Goal: Task Accomplishment & Management: Use online tool/utility

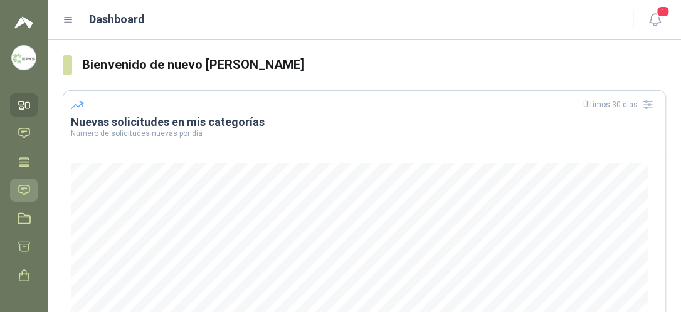
click at [24, 191] on icon at bounding box center [24, 190] width 13 height 13
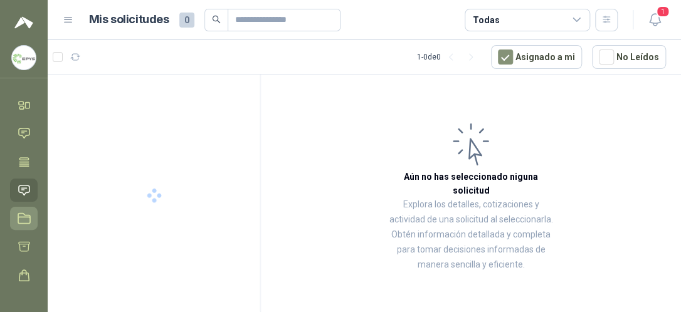
click at [18, 215] on icon at bounding box center [24, 219] width 12 height 10
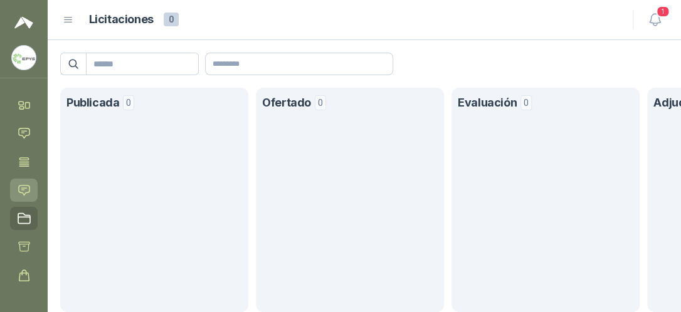
click at [19, 192] on icon at bounding box center [24, 190] width 11 height 10
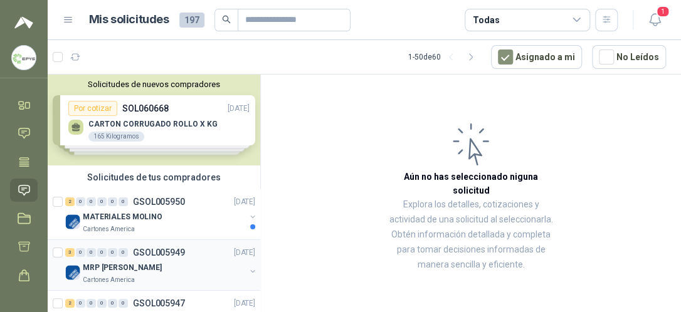
scroll to position [63, 0]
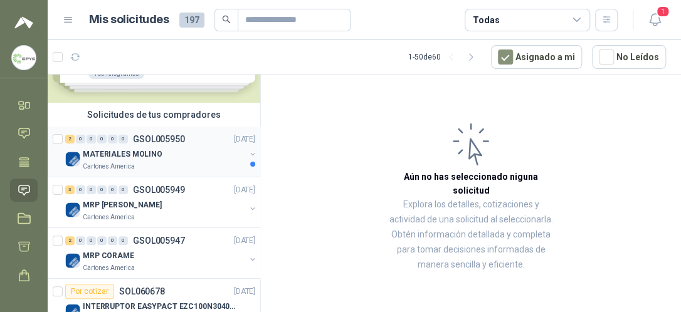
click at [157, 140] on p "GSOL005950" at bounding box center [159, 139] width 52 height 9
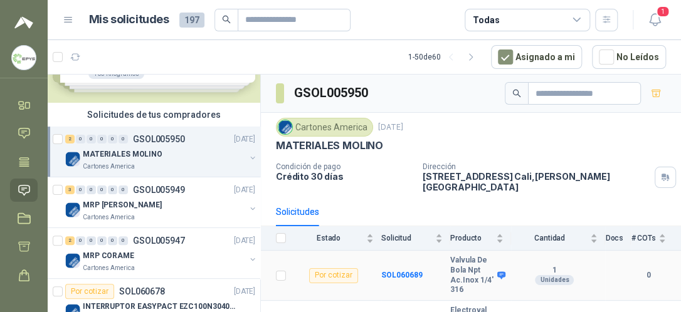
scroll to position [43, 0]
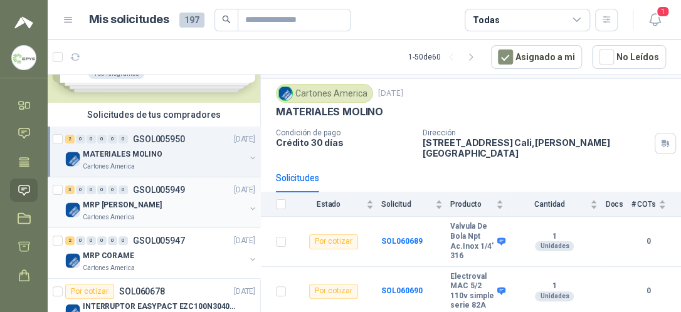
click at [124, 205] on p "MRP [PERSON_NAME]" at bounding box center [122, 206] width 79 height 12
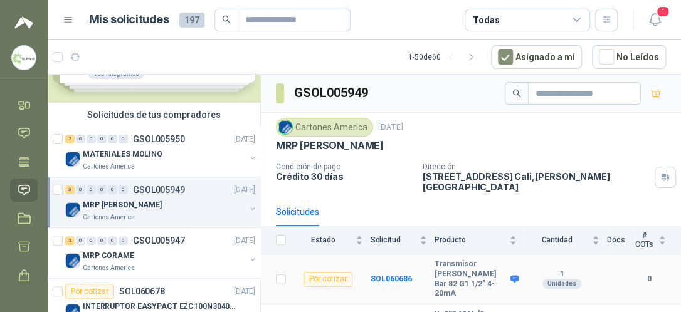
scroll to position [48, 0]
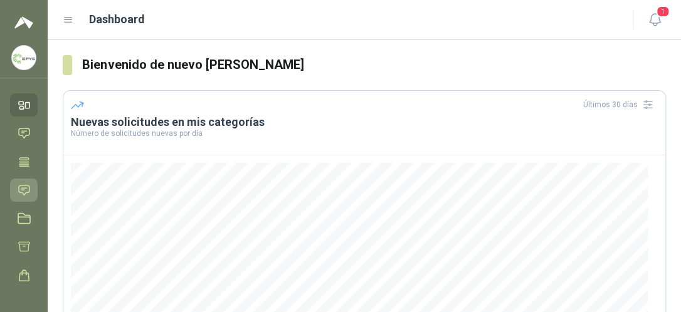
click at [18, 192] on icon at bounding box center [24, 190] width 13 height 13
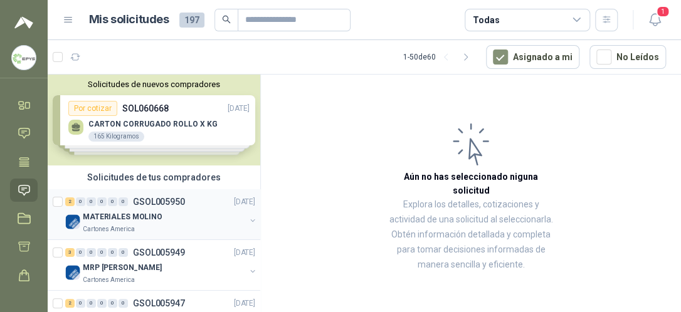
click at [131, 213] on p "MATERIALES MOLINO" at bounding box center [123, 217] width 80 height 12
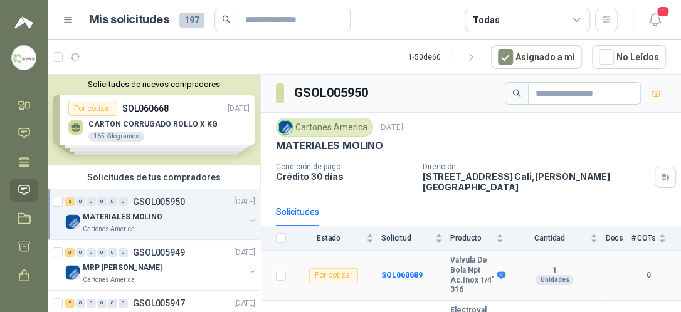
scroll to position [43, 0]
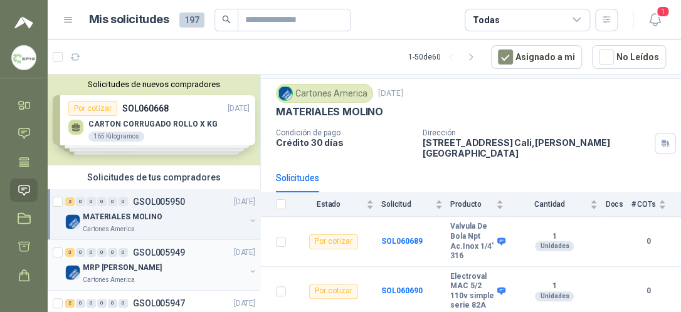
click at [148, 255] on p "GSOL005949" at bounding box center [159, 252] width 52 height 9
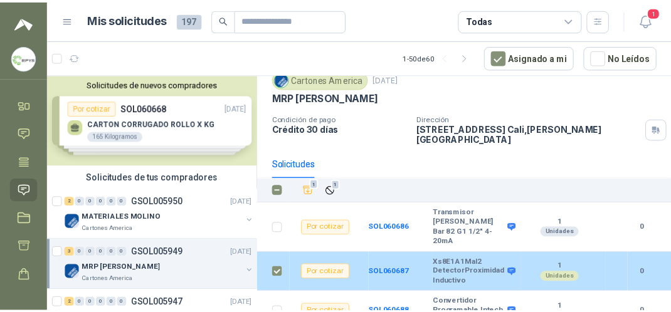
scroll to position [44, 0]
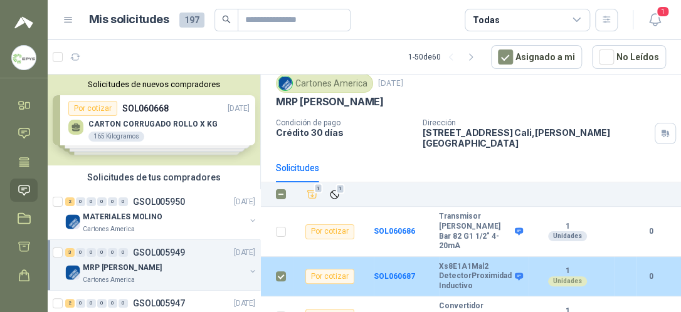
click at [462, 262] on b "Xs8E1A1Mal2 DetectorProximidad Inductivo" at bounding box center [475, 276] width 73 height 29
click at [645, 271] on b "0" at bounding box center [651, 277] width 29 height 12
click at [460, 262] on b "Xs8E1A1Mal2 DetectorProximidad Inductivo" at bounding box center [475, 276] width 73 height 29
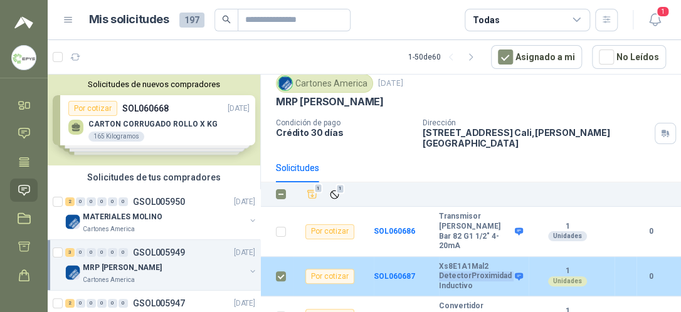
click at [460, 262] on b "Xs8E1A1Mal2 DetectorProximidad Inductivo" at bounding box center [475, 276] width 73 height 29
drag, startPoint x: 460, startPoint y: 252, endPoint x: 592, endPoint y: 260, distance: 132.7
click at [592, 267] on div "1 Unidades" at bounding box center [568, 277] width 78 height 20
click at [619, 257] on td at bounding box center [626, 277] width 22 height 40
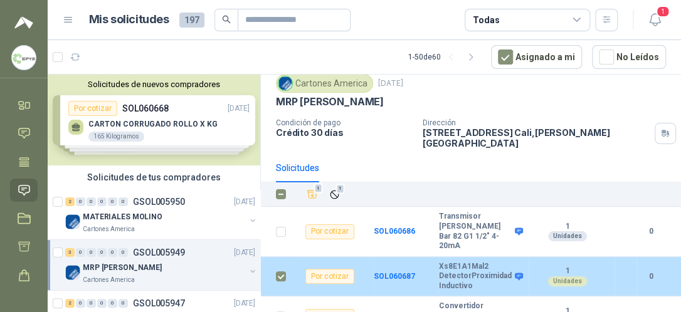
click at [464, 262] on b "Xs8E1A1Mal2 DetectorProximidad Inductivo" at bounding box center [475, 276] width 73 height 29
click at [639, 271] on b "0" at bounding box center [651, 277] width 29 height 12
click at [473, 262] on b "Xs8E1A1Mal2 DetectorProximidad Inductivo" at bounding box center [475, 276] width 73 height 29
click at [331, 269] on div "Por cotizar" at bounding box center [330, 276] width 49 height 15
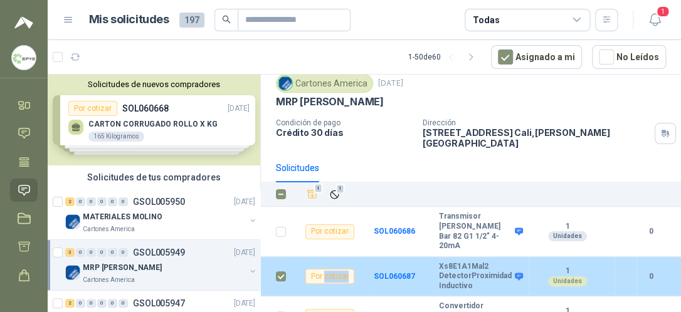
click at [331, 269] on div "Por cotizar" at bounding box center [330, 276] width 49 height 15
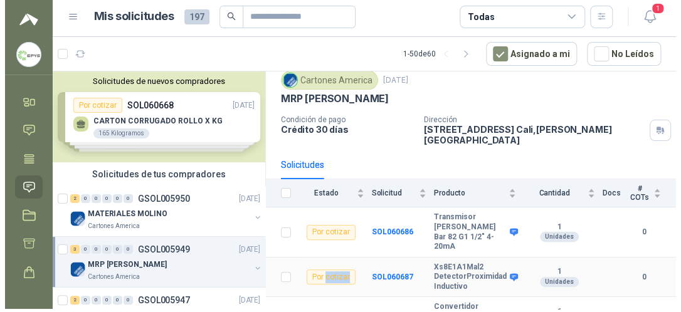
scroll to position [0, 0]
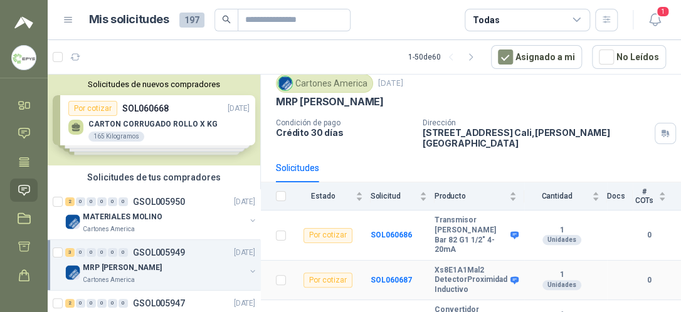
click at [643, 275] on b "0" at bounding box center [649, 281] width 33 height 12
click at [639, 275] on b "0" at bounding box center [649, 281] width 33 height 12
copy b "0"
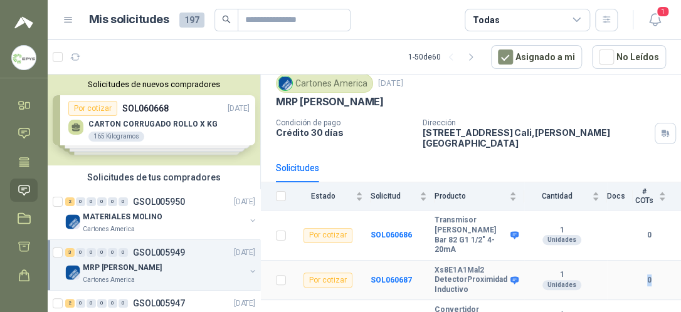
click at [640, 275] on b "0" at bounding box center [649, 281] width 33 height 12
click at [639, 275] on b "0" at bounding box center [649, 281] width 33 height 12
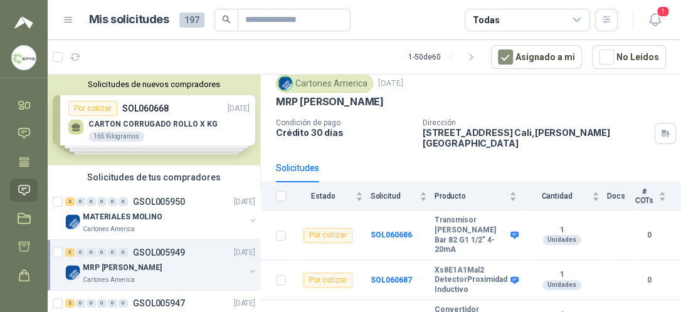
drag, startPoint x: 639, startPoint y: 260, endPoint x: 471, endPoint y: 268, distance: 168.4
click at [471, 268] on b "Xs8E1A1Mal2 DetectorProximidad Inductivo" at bounding box center [471, 280] width 73 height 29
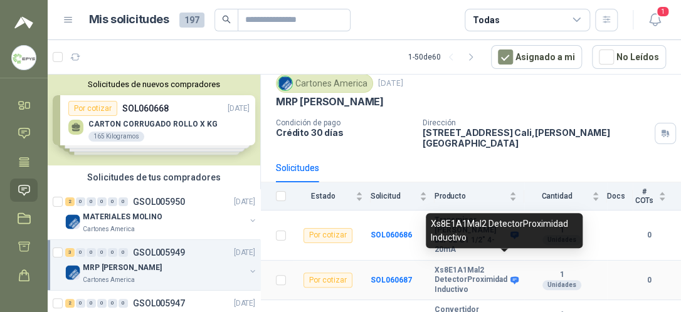
scroll to position [48, 0]
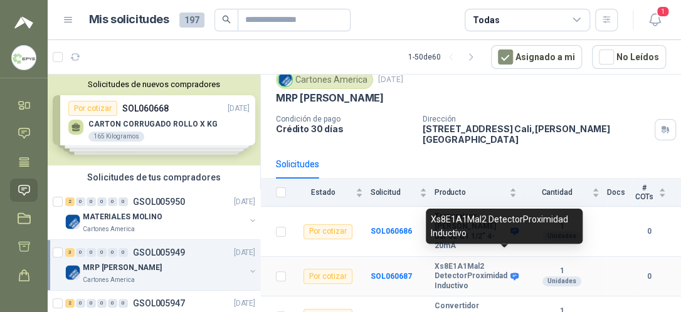
click at [516, 228] on div "Xs8E1A1Mal2 DetectorProximidad Inductivo" at bounding box center [504, 226] width 157 height 35
click at [511, 273] on icon at bounding box center [515, 277] width 8 height 8
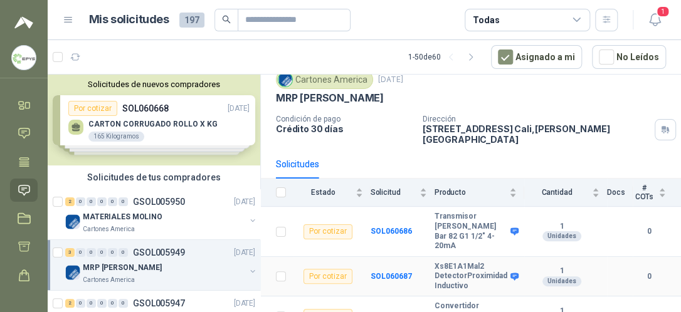
click at [550, 277] on div "Unidades" at bounding box center [562, 282] width 39 height 10
click at [638, 271] on b "0" at bounding box center [649, 277] width 33 height 12
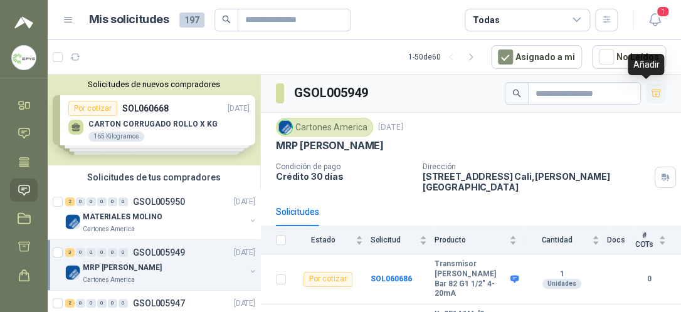
click at [652, 94] on icon "button" at bounding box center [656, 93] width 9 height 7
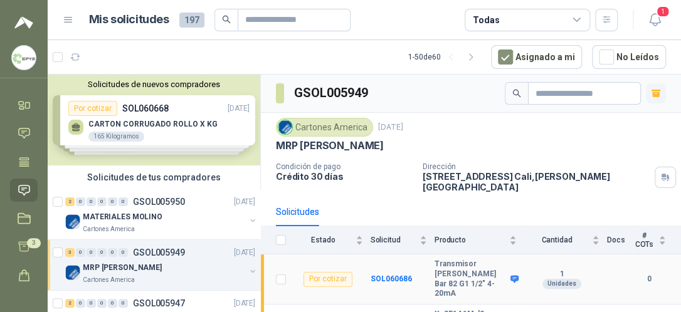
scroll to position [48, 0]
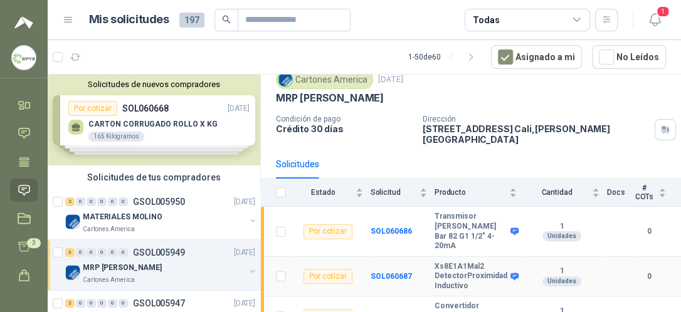
click at [615, 257] on td at bounding box center [620, 277] width 26 height 40
click at [614, 257] on td at bounding box center [620, 277] width 26 height 40
click at [546, 277] on div "Unidades" at bounding box center [562, 282] width 39 height 10
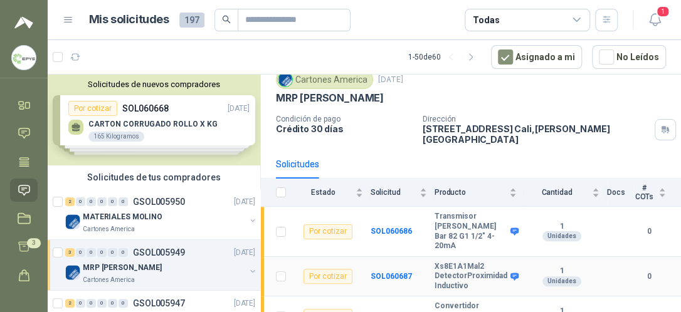
drag, startPoint x: 546, startPoint y: 260, endPoint x: 638, endPoint y: 255, distance: 92.4
click at [638, 271] on b "0" at bounding box center [649, 277] width 33 height 12
click at [456, 262] on b "Xs8E1A1Mal2 DetectorProximidad Inductivo" at bounding box center [471, 276] width 73 height 29
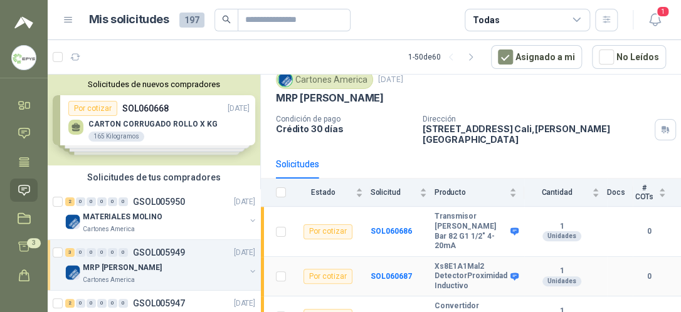
click at [639, 271] on b "0" at bounding box center [649, 277] width 33 height 12
click at [552, 277] on div "Unidades" at bounding box center [562, 282] width 39 height 10
click at [651, 19] on icon "button" at bounding box center [656, 20] width 16 height 16
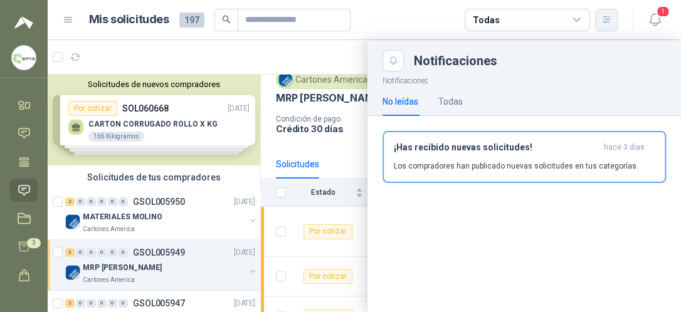
click at [610, 24] on icon "button" at bounding box center [607, 19] width 11 height 11
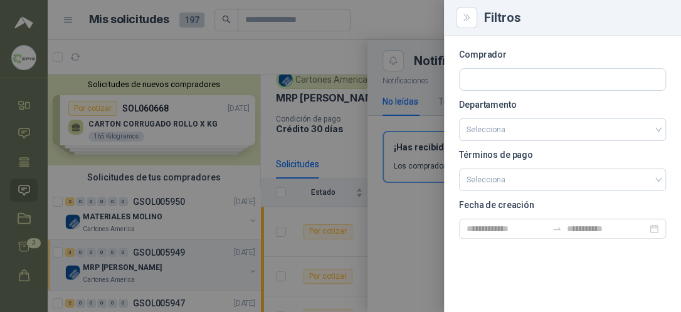
click at [410, 87] on div at bounding box center [340, 156] width 681 height 312
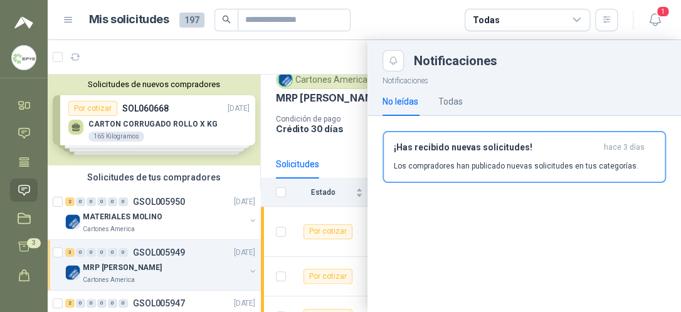
click at [326, 140] on div at bounding box center [365, 176] width 634 height 272
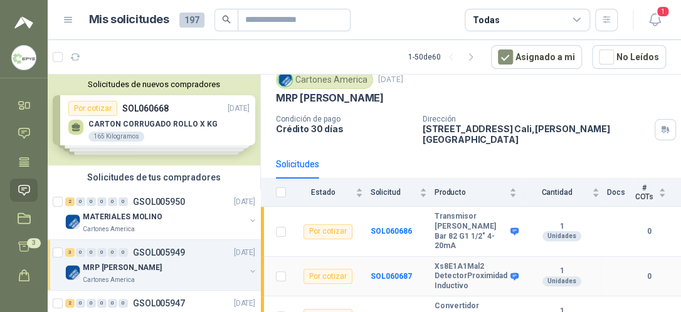
scroll to position [0, 0]
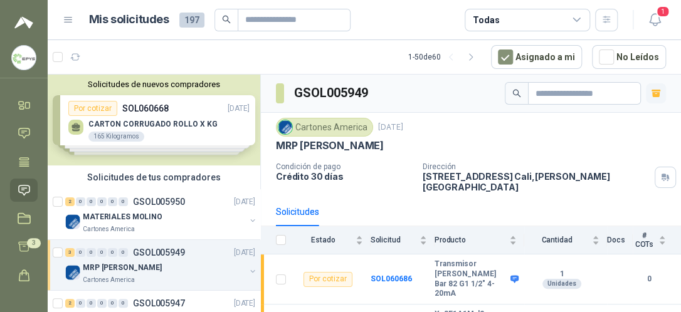
click at [359, 90] on h3 "GSOL005949" at bounding box center [332, 92] width 76 height 19
click at [23, 158] on icon at bounding box center [23, 162] width 9 height 8
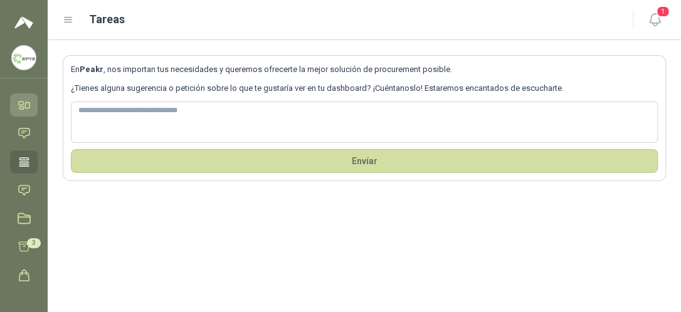
click at [24, 105] on icon at bounding box center [24, 105] width 13 height 13
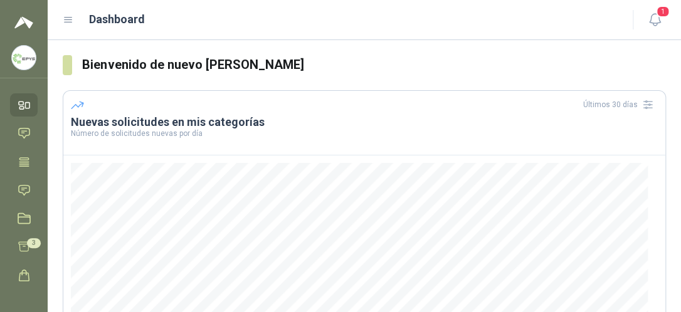
click at [28, 126] on ul "Inicio Chat Tareas Solicitudes Licitaciones Cotizar 3 Órdenes de Compra Configu…" at bounding box center [24, 187] width 48 height 189
click at [21, 162] on icon at bounding box center [23, 162] width 9 height 8
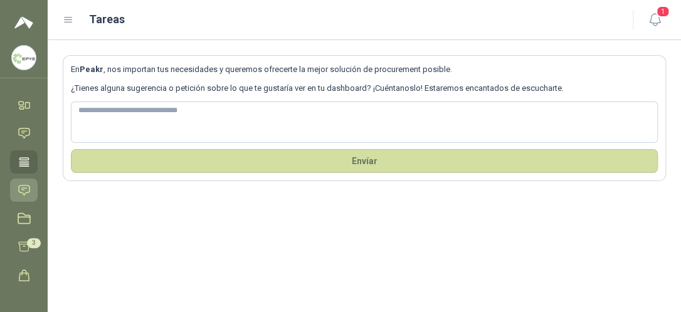
click at [25, 196] on icon at bounding box center [24, 190] width 13 height 13
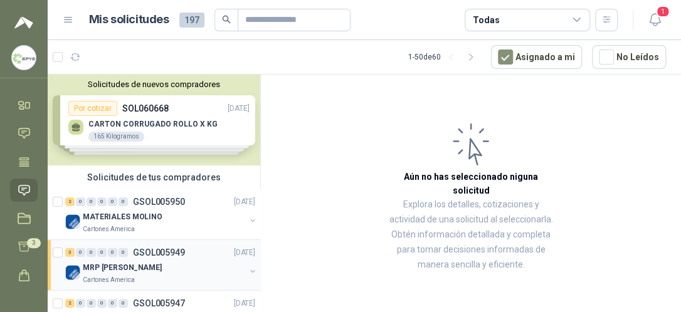
click at [165, 259] on div "3 0 0 0 0 0 GSOL005949 [DATE]" at bounding box center [161, 252] width 193 height 15
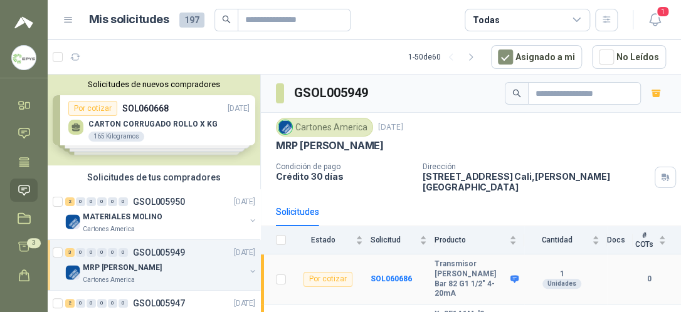
scroll to position [48, 0]
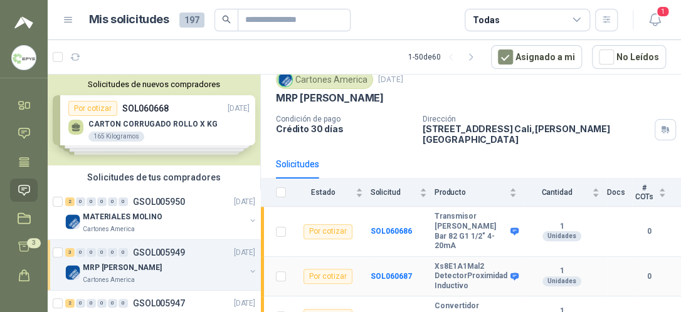
click at [640, 271] on b "0" at bounding box center [649, 277] width 33 height 12
click at [643, 271] on b "0" at bounding box center [649, 277] width 33 height 12
click at [653, 186] on div "# COTs" at bounding box center [649, 193] width 33 height 18
click at [639, 271] on b "0" at bounding box center [649, 277] width 33 height 12
click at [653, 186] on div "# COTs" at bounding box center [649, 193] width 33 height 18
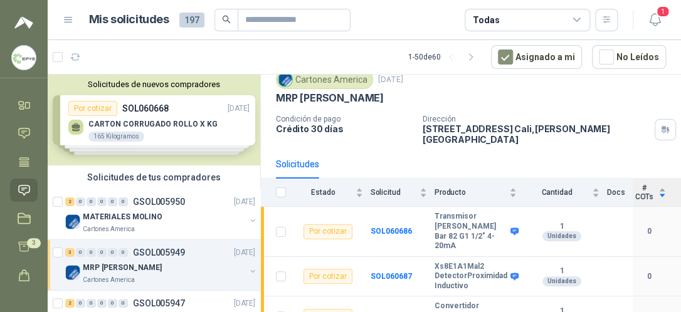
click at [653, 186] on div "# COTs" at bounding box center [649, 193] width 33 height 18
click at [642, 271] on b "0" at bounding box center [649, 277] width 33 height 12
click at [640, 271] on b "0" at bounding box center [649, 277] width 33 height 12
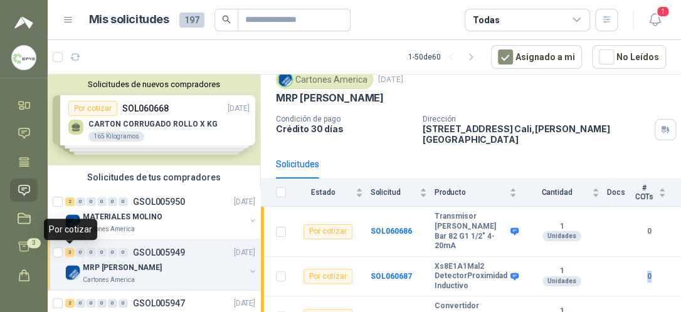
click at [69, 252] on div "3" at bounding box center [69, 252] width 9 height 9
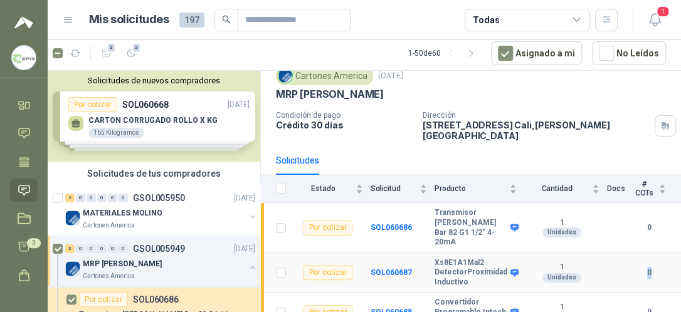
scroll to position [0, 0]
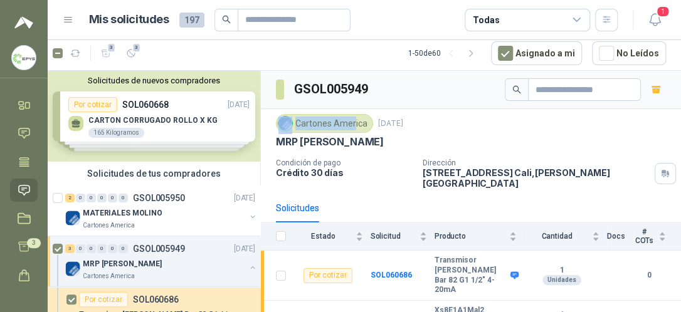
click at [354, 117] on div "Cartones America" at bounding box center [324, 123] width 97 height 19
drag, startPoint x: 354, startPoint y: 117, endPoint x: 361, endPoint y: 128, distance: 13.1
click at [361, 128] on div "Cartones America" at bounding box center [324, 123] width 97 height 19
drag, startPoint x: 361, startPoint y: 128, endPoint x: 371, endPoint y: 169, distance: 42.6
click at [371, 169] on p "Crédito 30 días" at bounding box center [344, 173] width 137 height 11
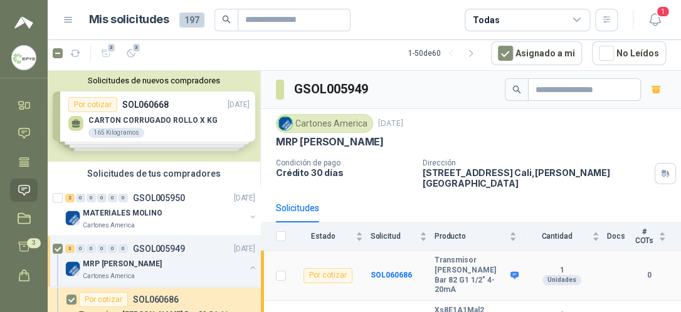
scroll to position [48, 0]
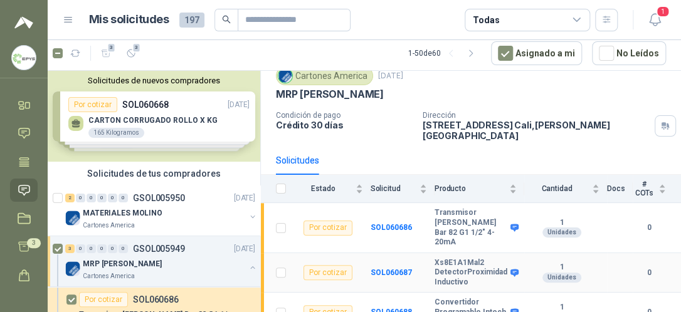
click at [559, 273] on div "Unidades" at bounding box center [562, 278] width 39 height 10
click at [473, 50] on icon "button" at bounding box center [470, 53] width 3 height 6
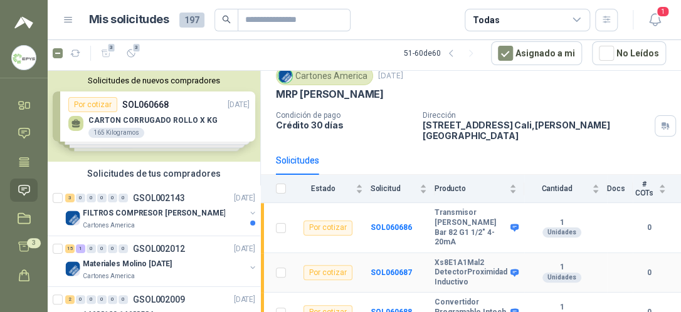
click at [643, 267] on b "0" at bounding box center [649, 273] width 33 height 12
click at [30, 52] on img at bounding box center [24, 58] width 24 height 24
click at [525, 263] on div "1 Unidades" at bounding box center [562, 273] width 75 height 20
click at [645, 267] on b "0" at bounding box center [649, 273] width 33 height 12
click at [644, 267] on b "0" at bounding box center [649, 273] width 33 height 12
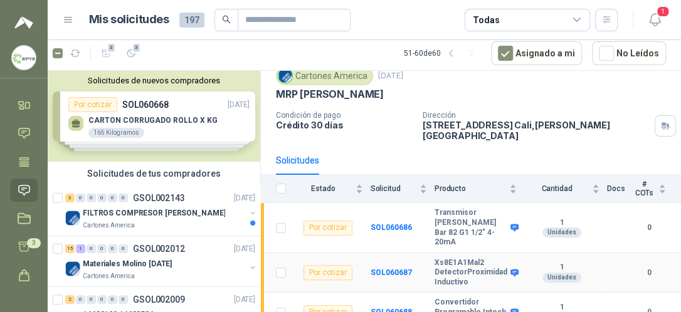
click at [328, 265] on div "Por cotizar" at bounding box center [328, 272] width 49 height 15
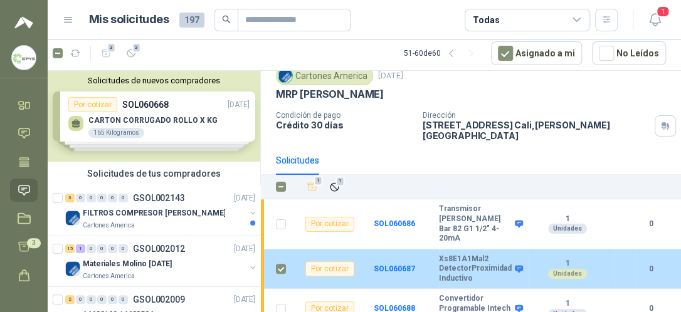
scroll to position [44, 0]
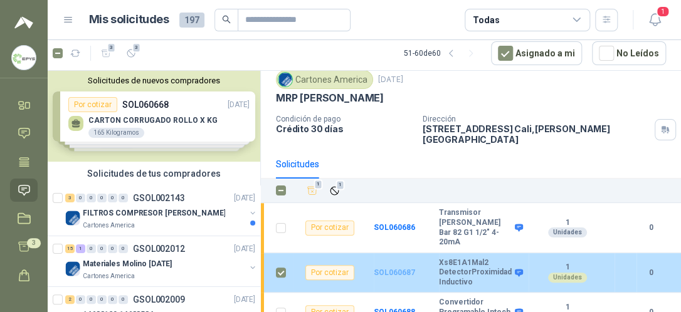
click at [390, 269] on b "SOL060687" at bounding box center [394, 273] width 41 height 9
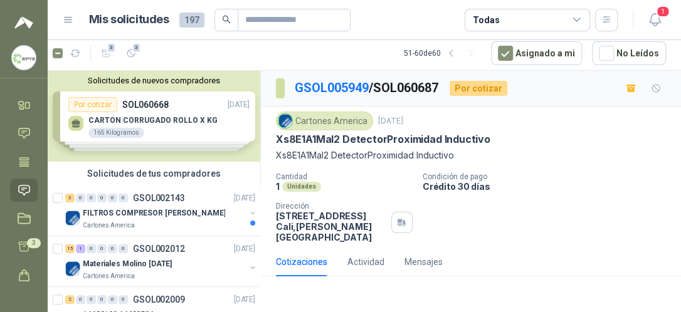
scroll to position [133, 0]
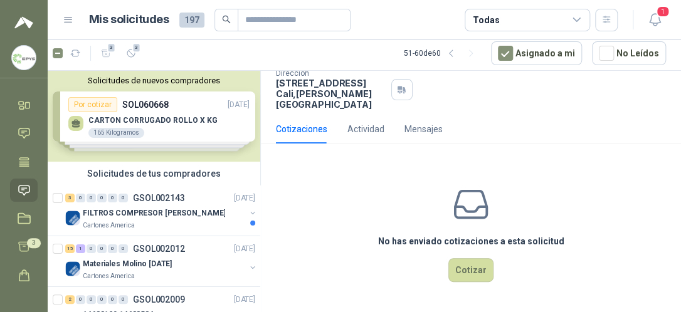
click at [317, 129] on div "Cotizaciones" at bounding box center [301, 129] width 51 height 14
click at [459, 268] on button "Cotizar" at bounding box center [471, 271] width 45 height 24
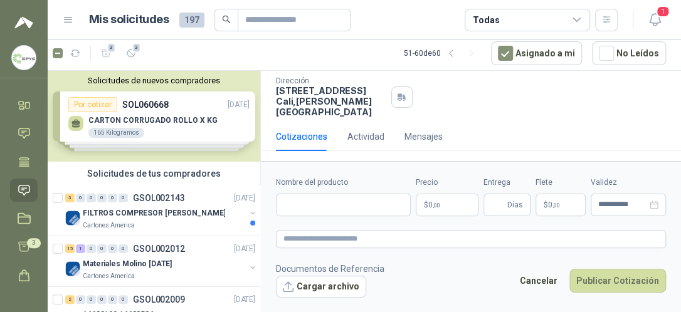
scroll to position [125, 0]
click at [348, 198] on input "Nombre del producto" at bounding box center [343, 205] width 135 height 23
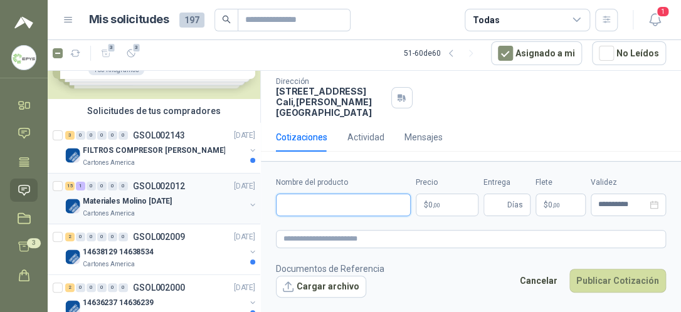
scroll to position [0, 0]
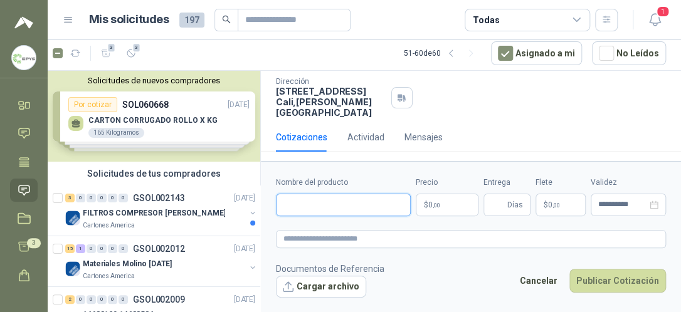
paste input "**********"
type input "**********"
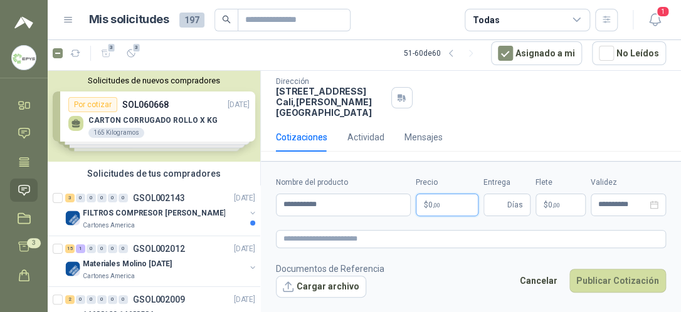
click at [466, 200] on body "[PERSON_NAME] Electronica de Potencia y Semiconductores Inicio Chat Tareas Soli…" at bounding box center [340, 156] width 681 height 312
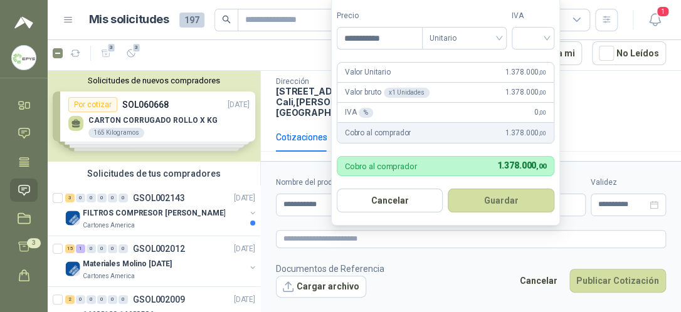
type input "**********"
click at [364, 110] on div "%" at bounding box center [366, 113] width 14 height 10
click at [532, 39] on input "search" at bounding box center [534, 37] width 28 height 19
click at [535, 67] on div "19%" at bounding box center [536, 65] width 23 height 14
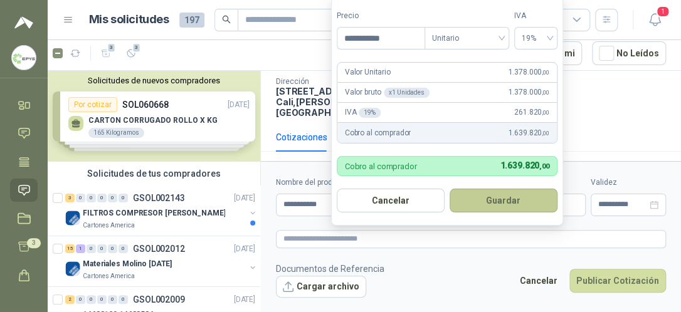
click at [487, 201] on button "Guardar" at bounding box center [504, 201] width 108 height 24
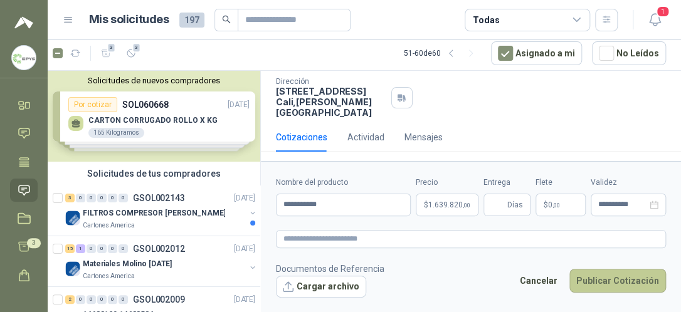
click at [613, 282] on button "Publicar Cotización" at bounding box center [618, 281] width 97 height 24
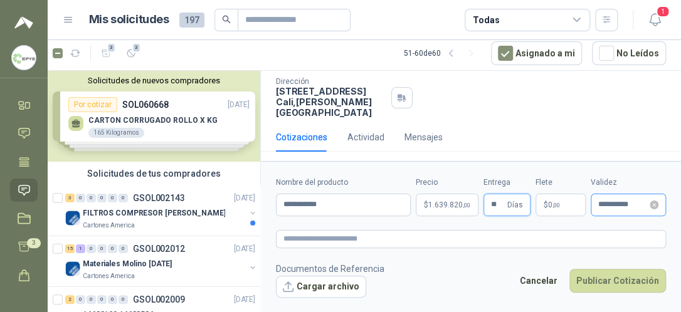
type input "**"
click at [642, 207] on input "**********" at bounding box center [623, 205] width 49 height 8
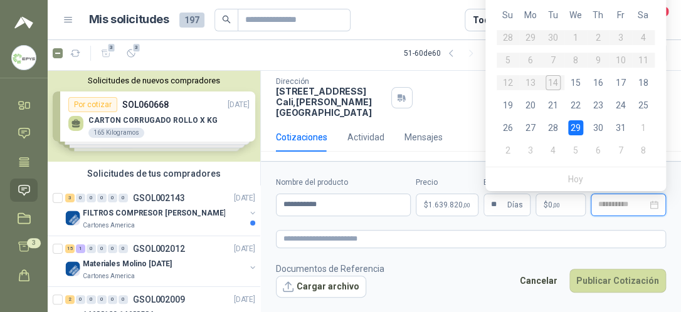
type input "**********"
click at [580, 130] on div "29" at bounding box center [576, 127] width 15 height 15
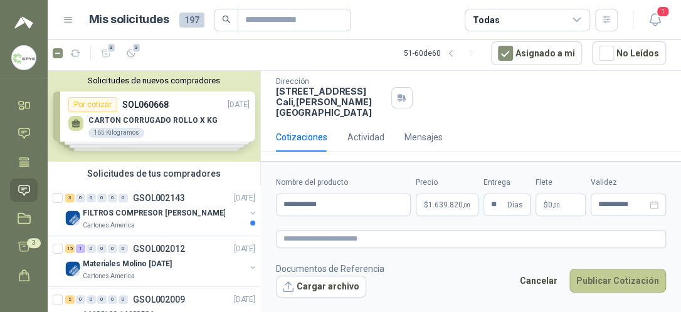
click at [616, 280] on button "Publicar Cotización" at bounding box center [618, 281] width 97 height 24
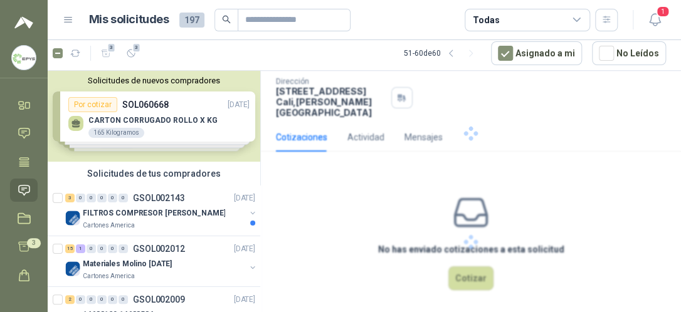
scroll to position [56, 0]
